Goal: Answer question/provide support

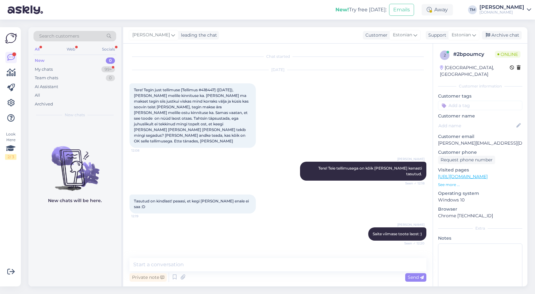
scroll to position [5, 0]
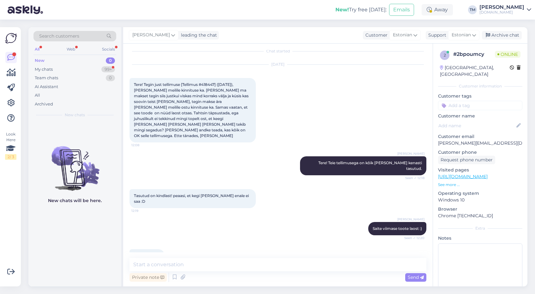
click at [225, 242] on div "SUper! Tänud! 12:20" at bounding box center [277, 255] width 297 height 27
click at [72, 68] on div "My chats 99+" at bounding box center [74, 69] width 83 height 9
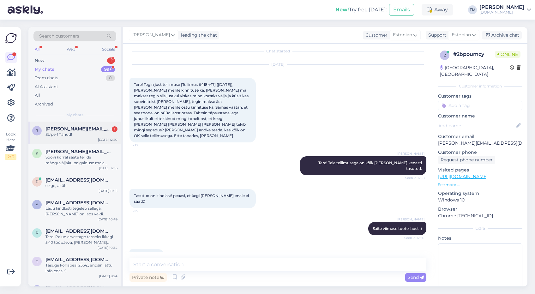
click at [67, 126] on span "[PERSON_NAME][EMAIL_ADDRESS][DOMAIN_NAME]" at bounding box center [78, 129] width 66 height 6
click at [52, 58] on div "New 1" at bounding box center [74, 60] width 83 height 9
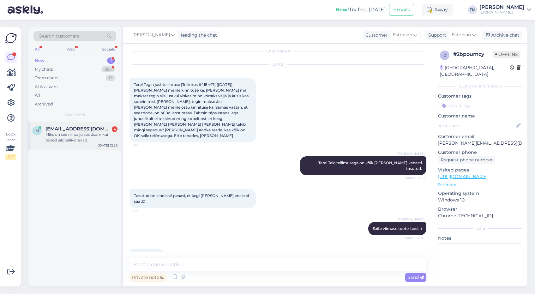
click at [69, 141] on div "Miks on see nii palju soodsam kui teised jalgpalliväravad" at bounding box center [81, 137] width 72 height 11
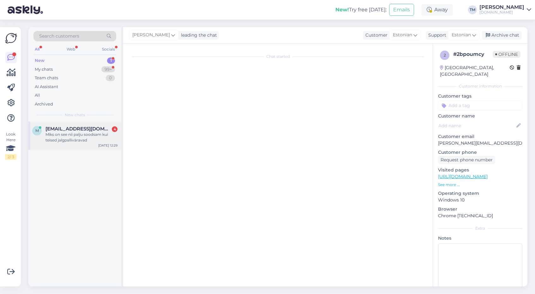
scroll to position [0, 0]
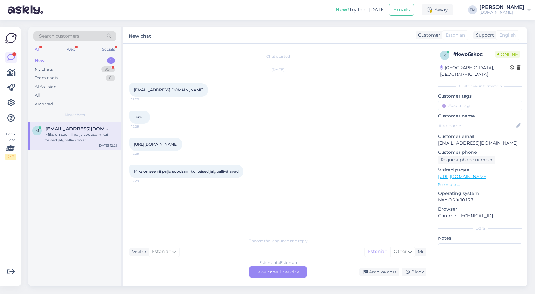
click at [178, 142] on link "[URL][DOMAIN_NAME]" at bounding box center [156, 144] width 44 height 5
click at [274, 269] on div "Estonian to Estonian Take over the chat" at bounding box center [277, 271] width 57 height 11
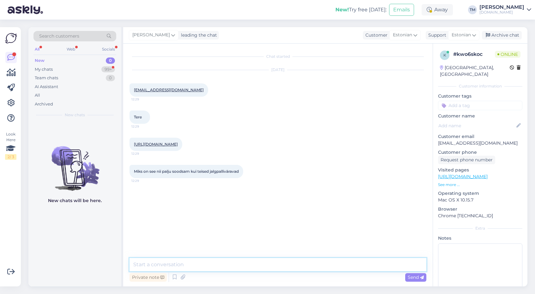
click at [244, 266] on textarea at bounding box center [277, 264] width 297 height 13
type textarea "Tere! See toode on lõpumüügis."
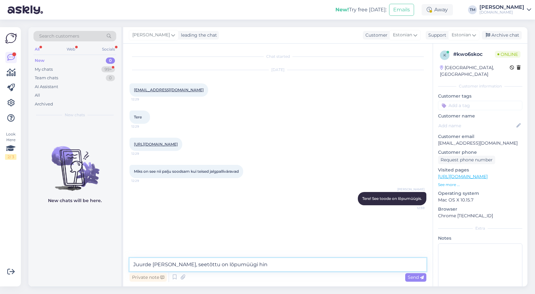
type textarea "Juurde [PERSON_NAME], seetõttu on lõpumüügi hind"
